Goal: Information Seeking & Learning: Check status

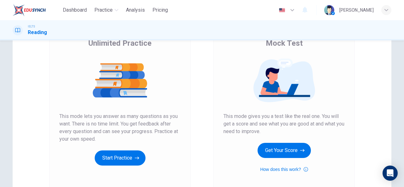
scroll to position [51, 0]
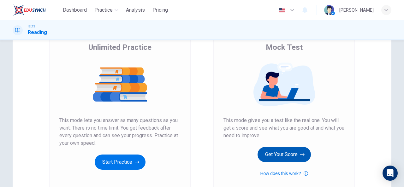
click at [285, 154] on button "Get Your Score" at bounding box center [283, 154] width 53 height 15
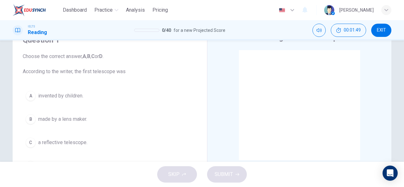
scroll to position [30, 0]
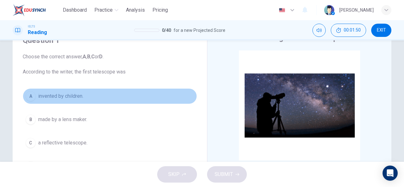
click at [31, 99] on div "A" at bounding box center [31, 96] width 10 height 10
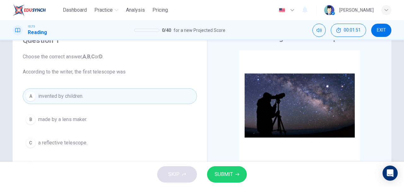
click at [223, 177] on span "SUBMIT" at bounding box center [223, 174] width 18 height 9
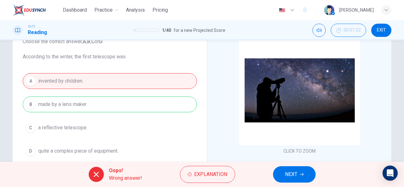
scroll to position [45, 0]
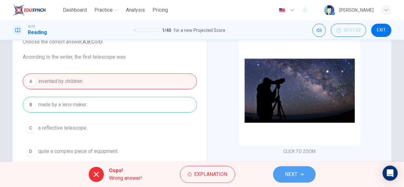
click at [290, 177] on span "NEXT" at bounding box center [291, 174] width 12 height 9
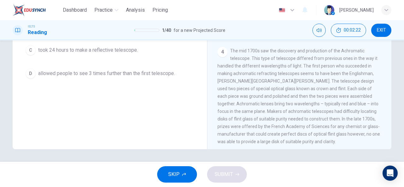
scroll to position [354, 0]
click at [384, 29] on span "EXIT" at bounding box center [380, 30] width 9 height 5
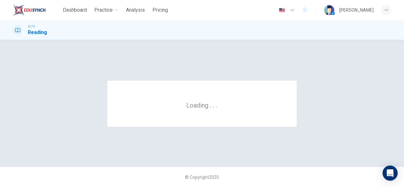
scroll to position [0, 0]
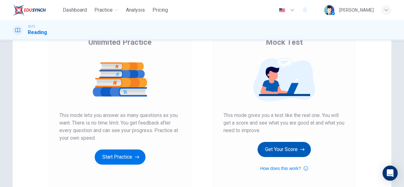
scroll to position [56, 0]
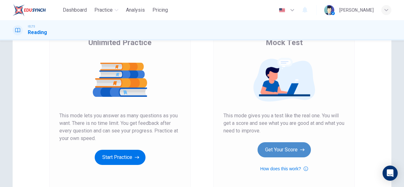
click at [294, 149] on button "Get Your Score" at bounding box center [283, 149] width 53 height 15
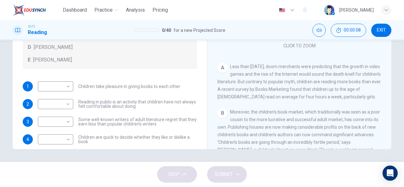
scroll to position [112, 0]
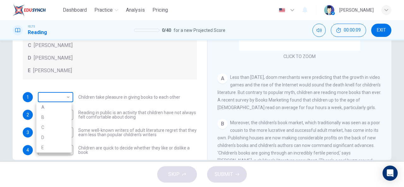
click at [66, 99] on body "Dashboard Practice Analysis Pricing English en ​ [PERSON_NAME] IELTS Reading 0 …" at bounding box center [202, 93] width 404 height 187
click at [89, 90] on div at bounding box center [202, 93] width 404 height 187
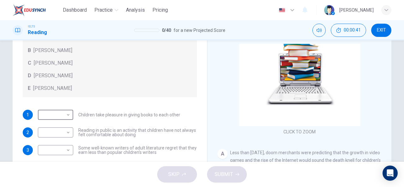
scroll to position [58, 0]
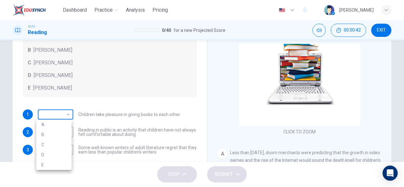
click at [64, 110] on body "Dashboard Practice Analysis Pricing English en ​ Tamma Musholeha IELTS Reading …" at bounding box center [202, 93] width 404 height 187
click at [86, 94] on div at bounding box center [202, 93] width 404 height 187
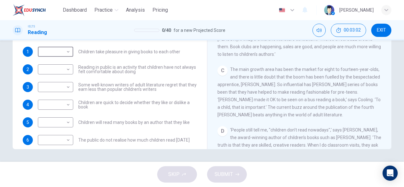
scroll to position [138, 0]
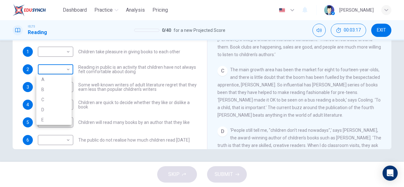
click at [67, 72] on body "Dashboard Practice Analysis Pricing English en ​ Tamma Musholeha IELTS Reading …" at bounding box center [202, 93] width 404 height 187
click at [96, 72] on div at bounding box center [202, 93] width 404 height 187
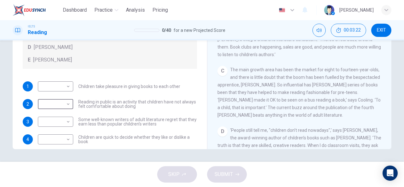
scroll to position [123, 0]
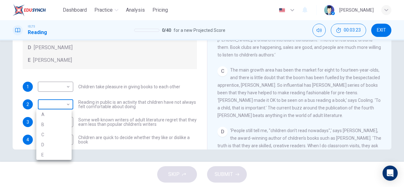
click at [67, 103] on body "Dashboard Practice Analysis Pricing English en ​ Tamma Musholeha IELTS Reading …" at bounding box center [202, 93] width 404 height 187
click at [57, 113] on li "A" at bounding box center [53, 114] width 35 height 10
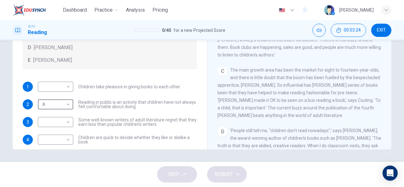
type input "A"
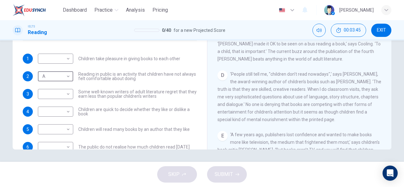
scroll to position [195, 0]
